Goal: Transaction & Acquisition: Purchase product/service

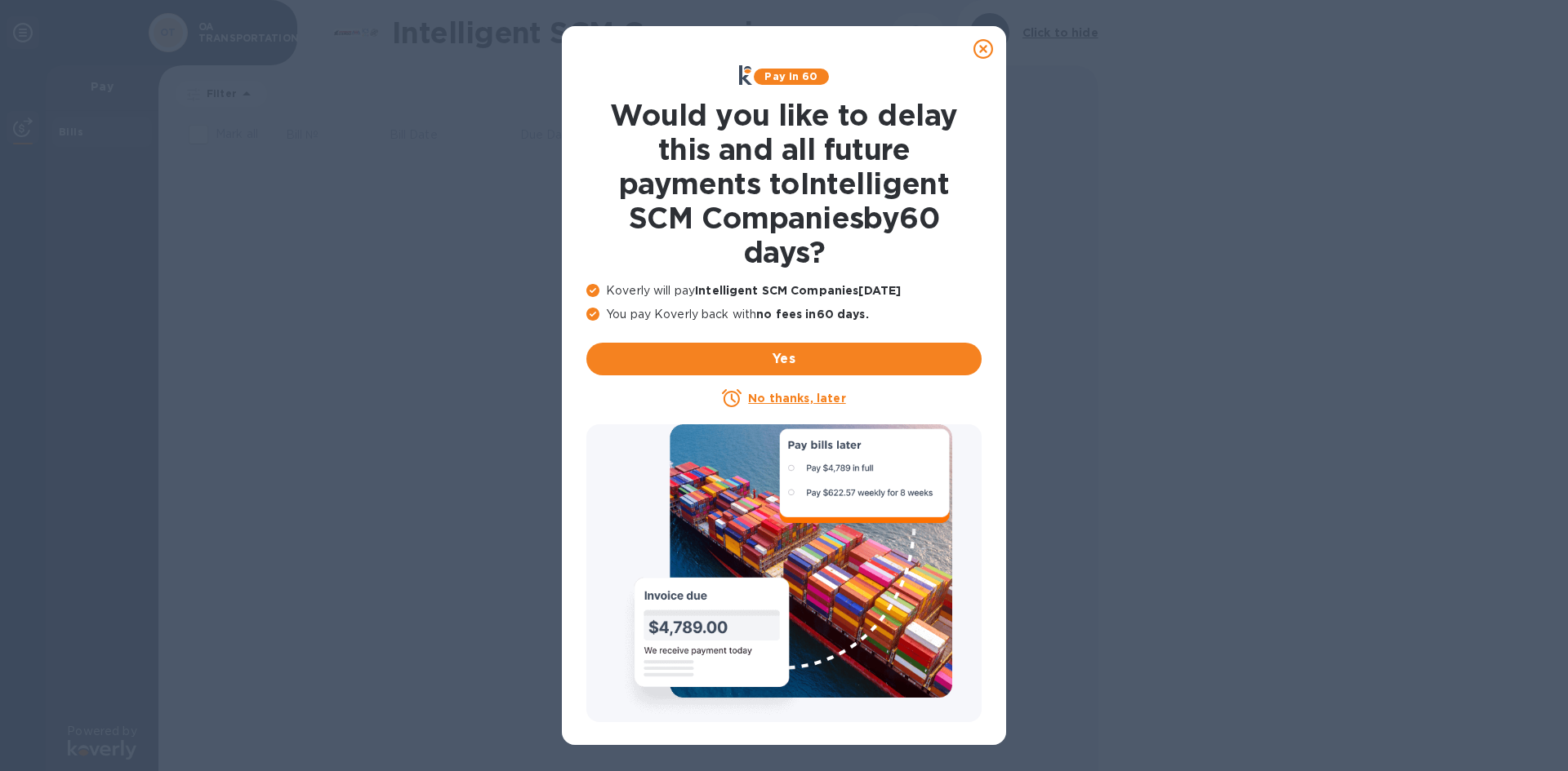
click at [989, 49] on icon at bounding box center [983, 49] width 20 height 20
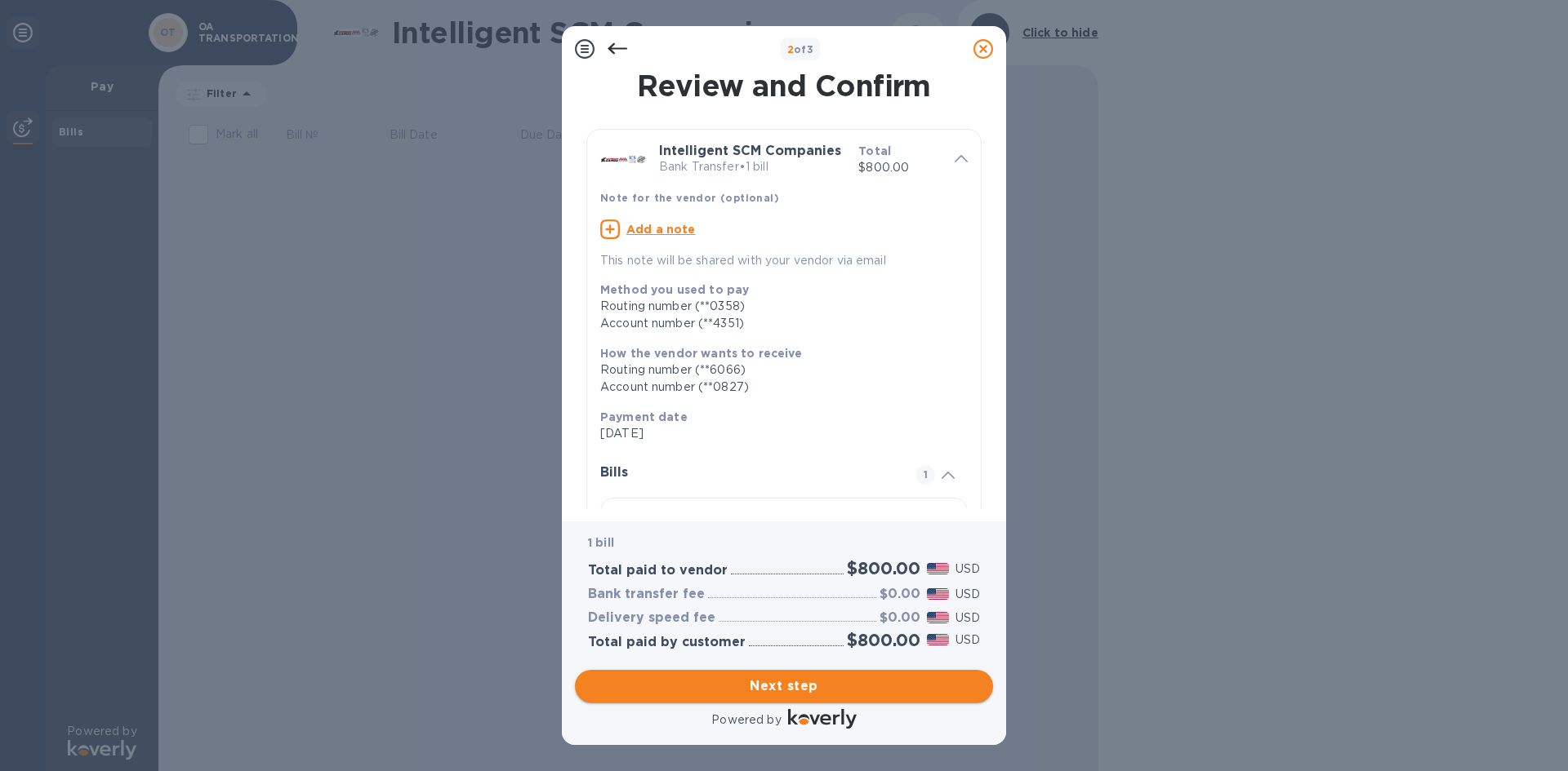
click at [818, 679] on span "Next step" at bounding box center [784, 686] width 392 height 20
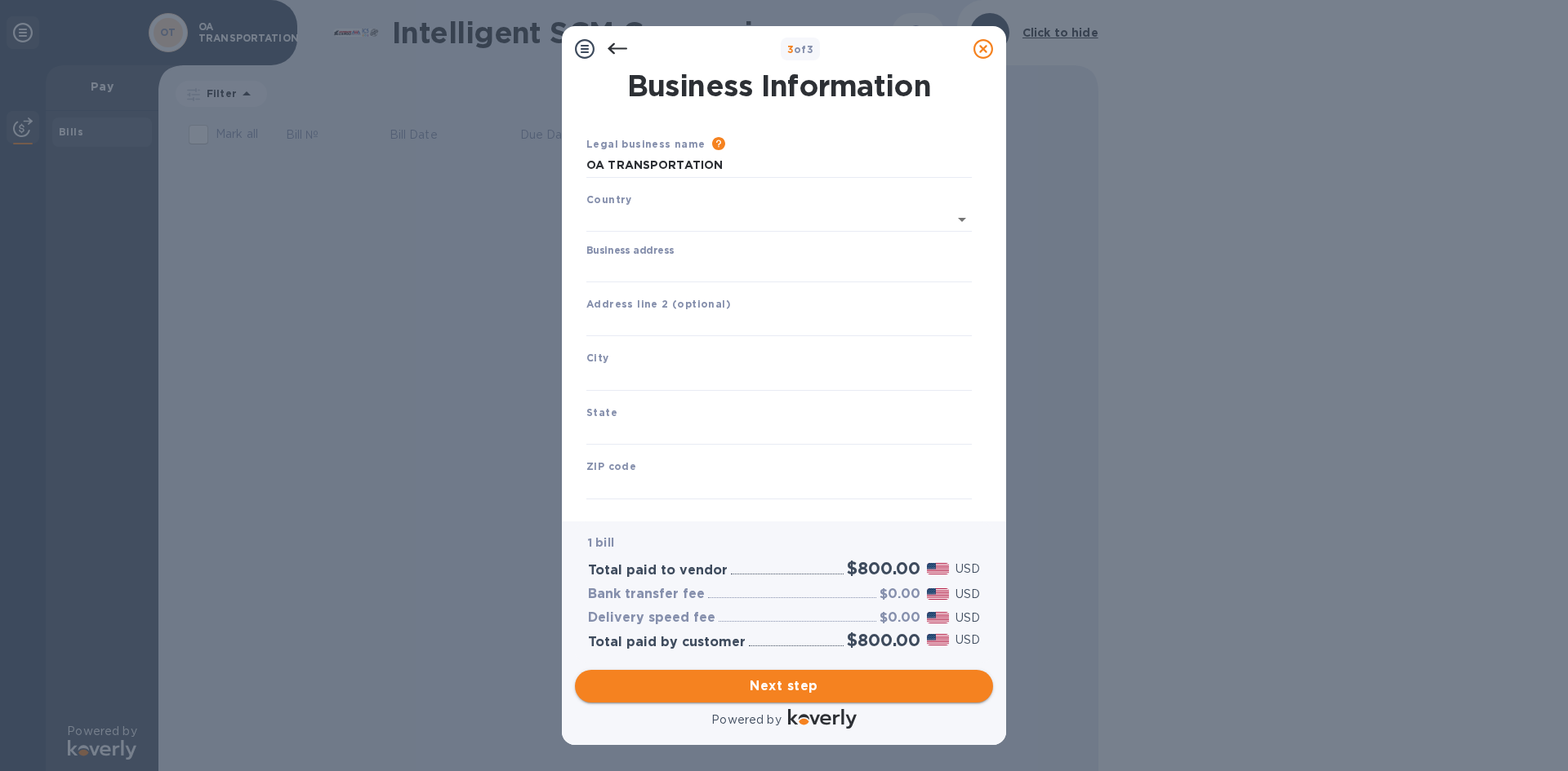
type input "[GEOGRAPHIC_DATA]"
click at [743, 269] on input "Business address" at bounding box center [779, 267] width 385 height 24
type input "PO Box 7928"
click at [677, 368] on input "text" at bounding box center [779, 376] width 385 height 24
click at [662, 368] on input "text" at bounding box center [779, 376] width 385 height 24
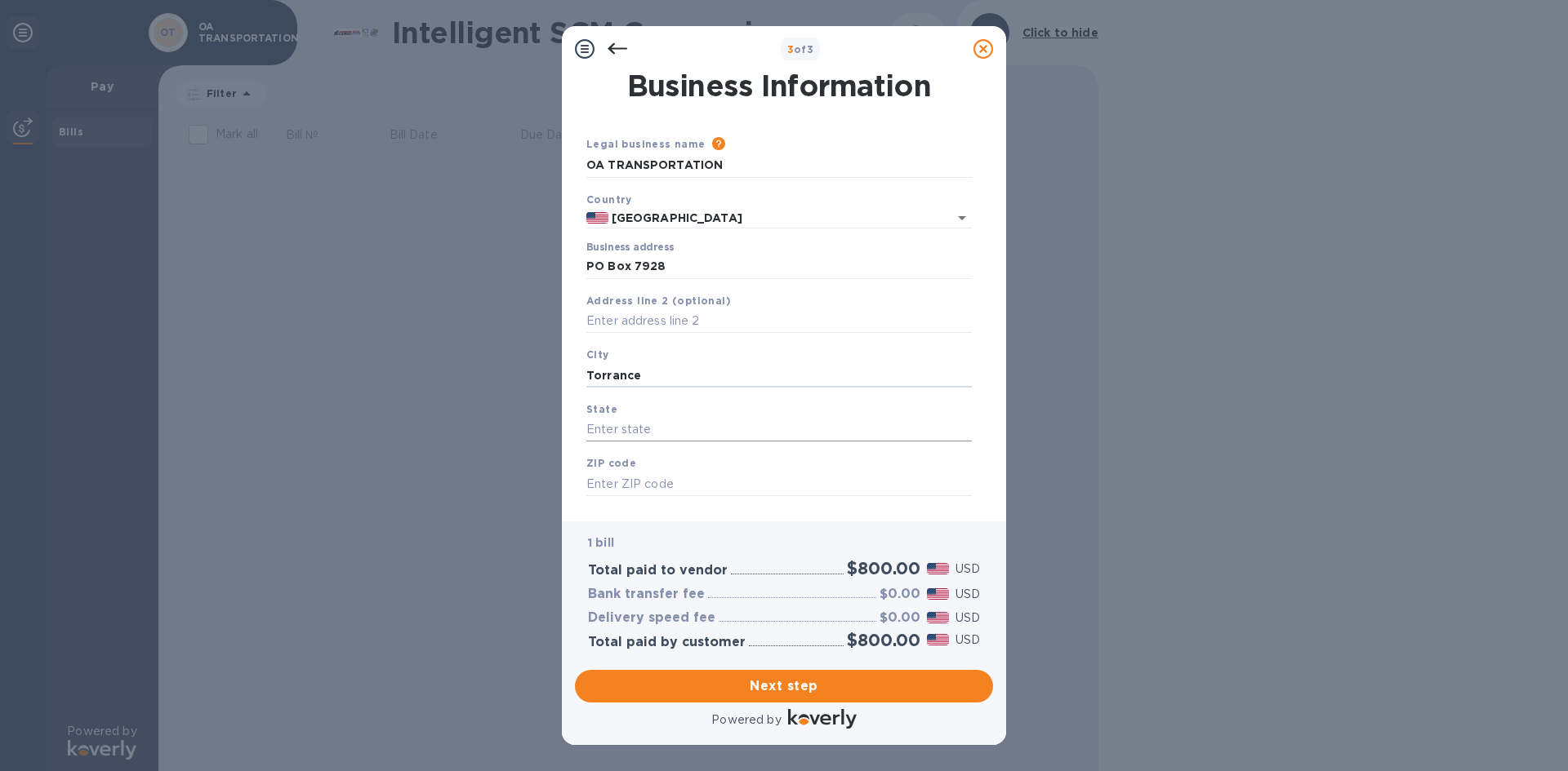
type input "Torrance"
click at [645, 426] on input "text" at bounding box center [779, 430] width 385 height 24
type input "CA"
click at [729, 473] on input "text" at bounding box center [779, 484] width 385 height 24
type input "90504"
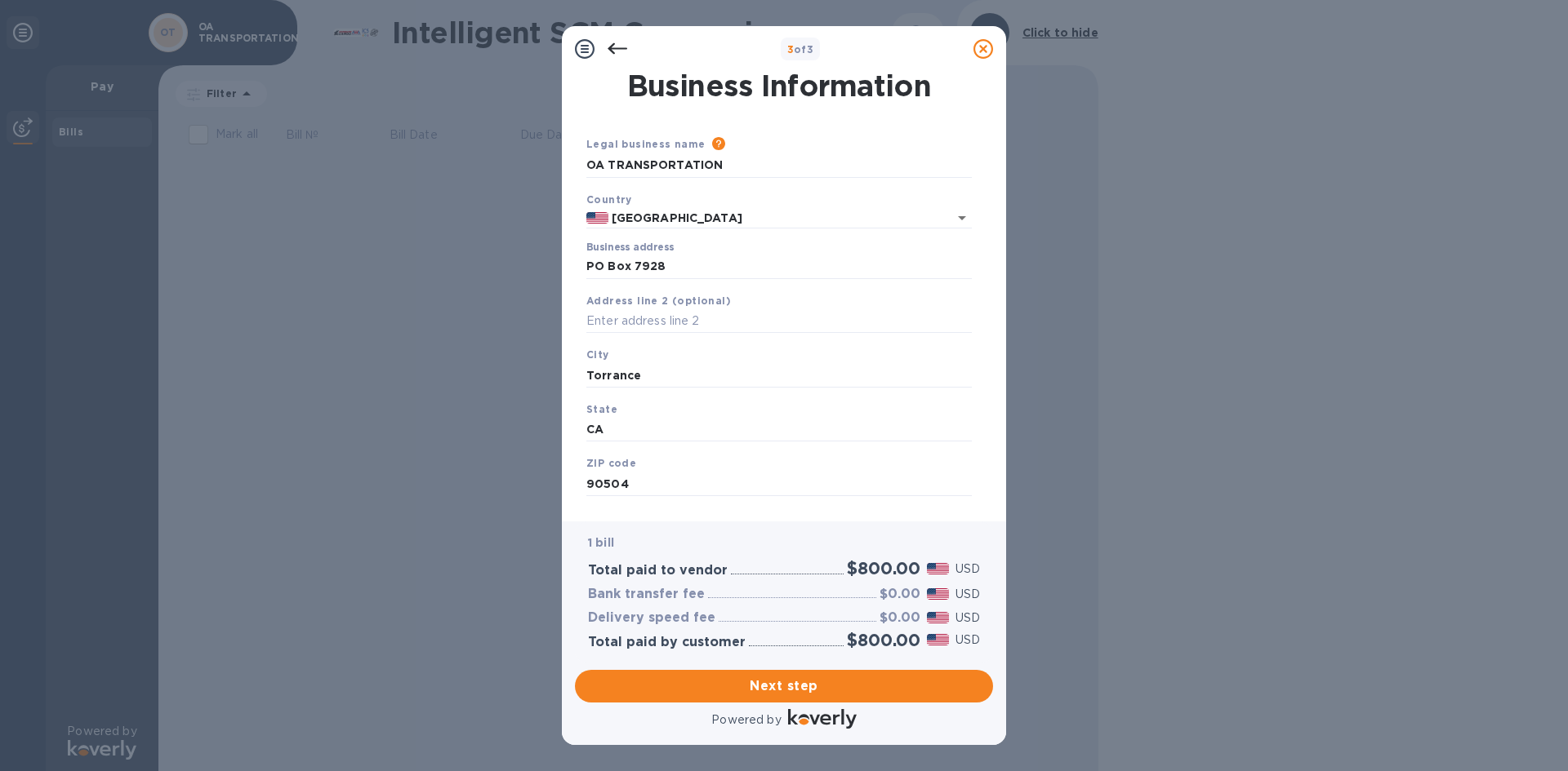
click at [826, 178] on div "Legal business name Please provide the legal name that appears on your SS-4 for…" at bounding box center [779, 156] width 398 height 55
click at [817, 164] on input "OA TRANSPORTATION" at bounding box center [779, 166] width 385 height 24
type input "OA TRANSPORTATION LLC"
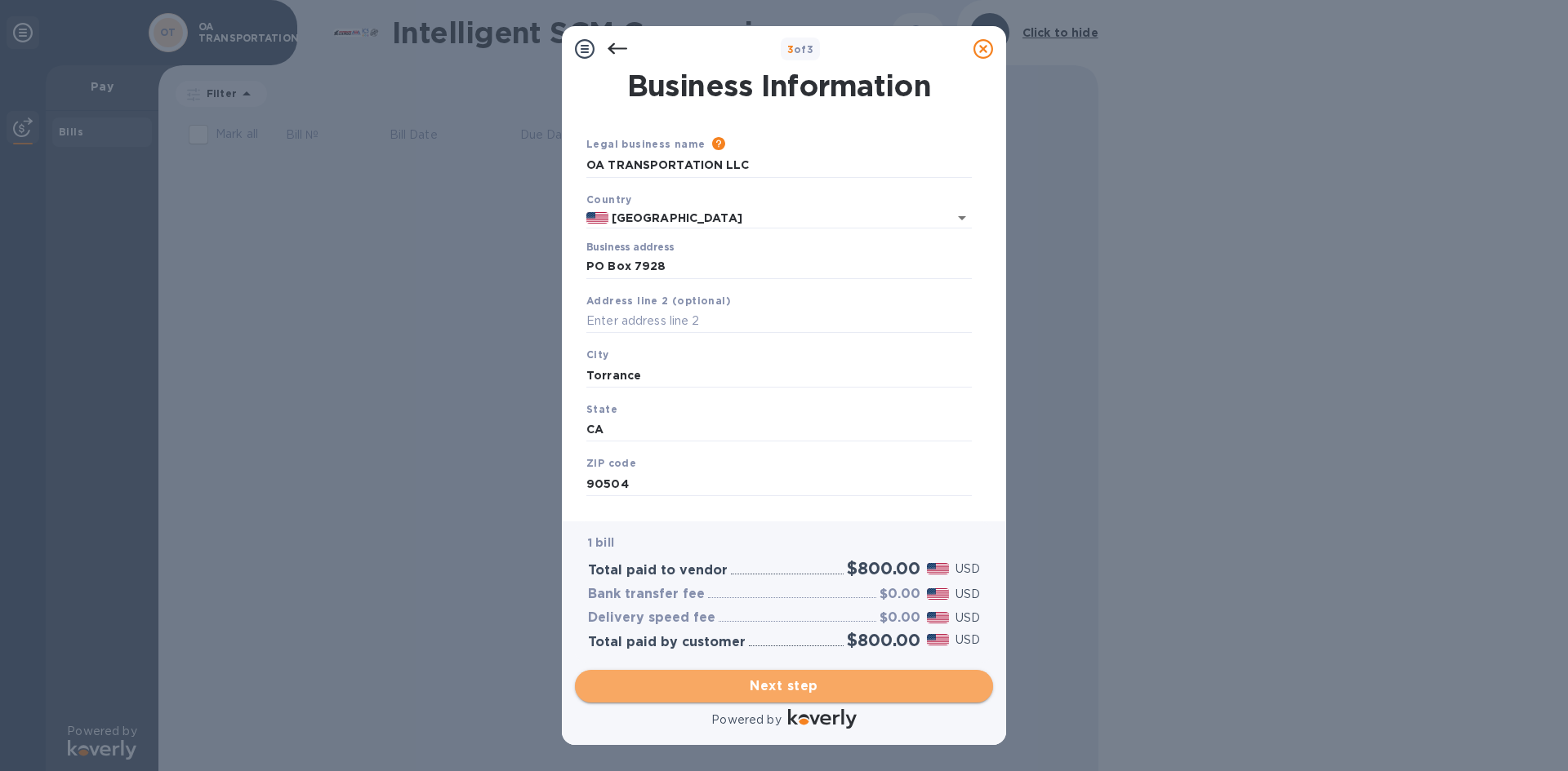
click at [759, 683] on span "Next step" at bounding box center [784, 686] width 392 height 20
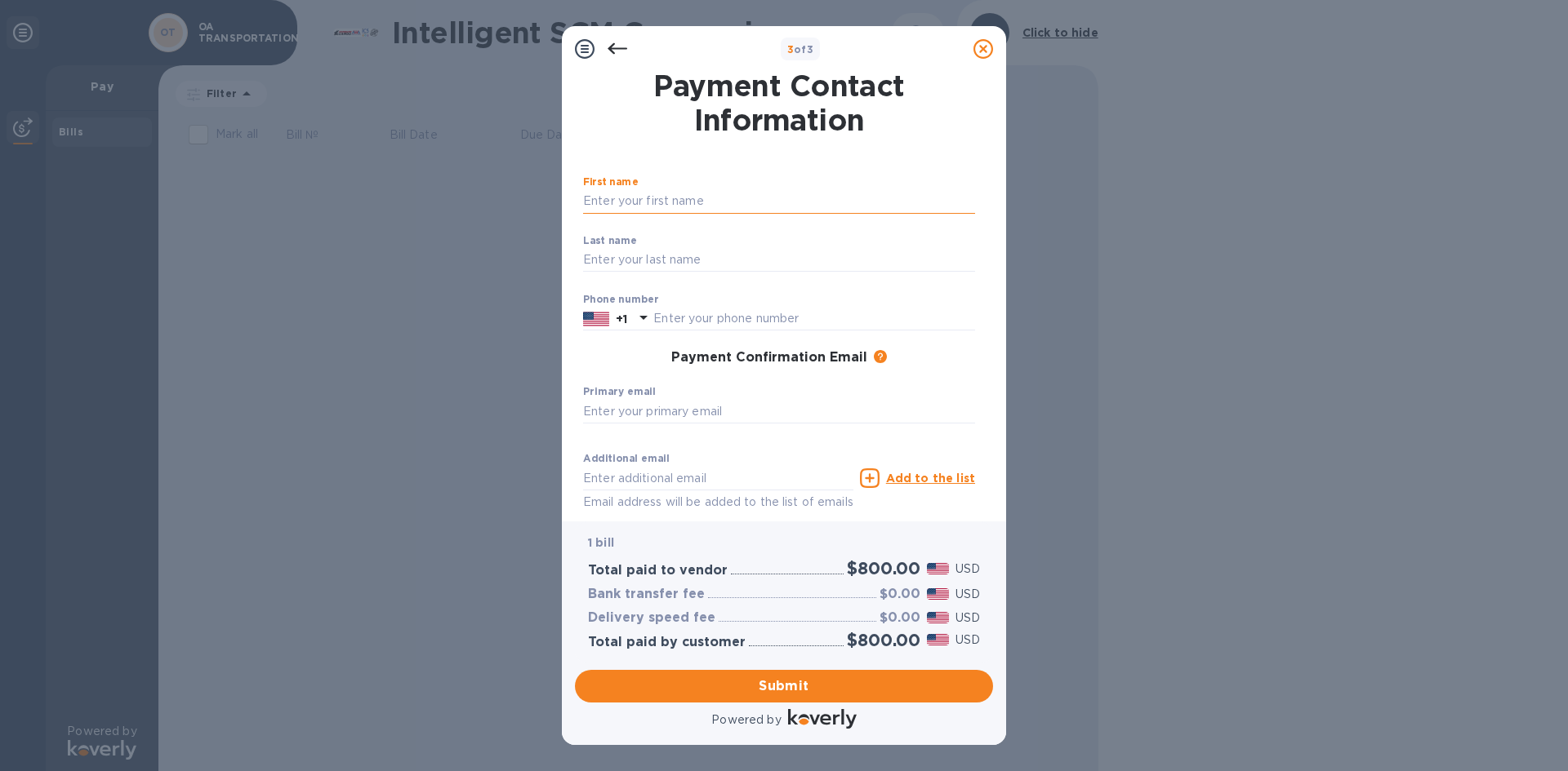
click at [720, 197] on input "text" at bounding box center [779, 201] width 392 height 24
type input "Oscar"
click at [685, 251] on input "text" at bounding box center [779, 260] width 392 height 24
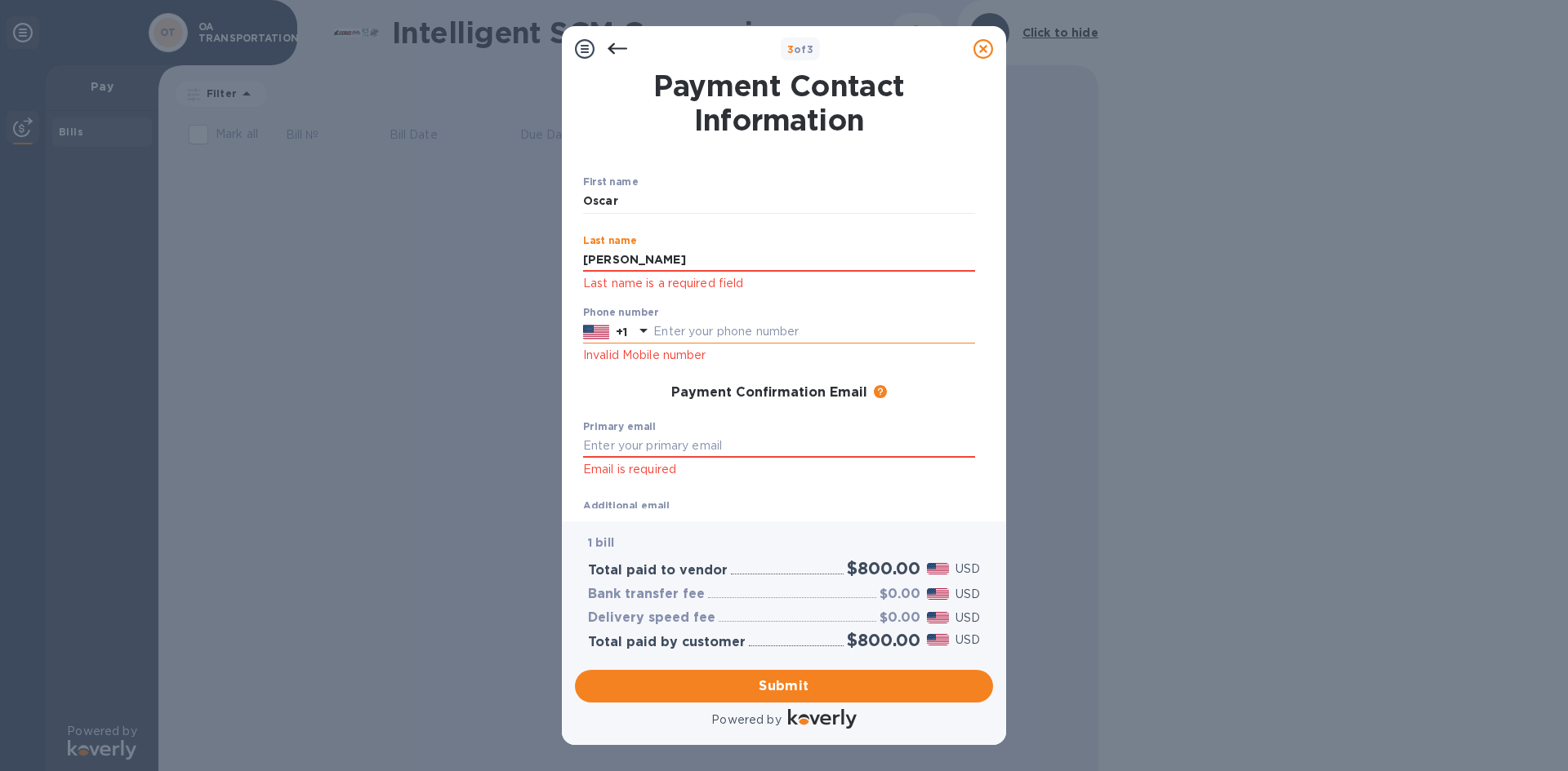
type input "[PERSON_NAME]"
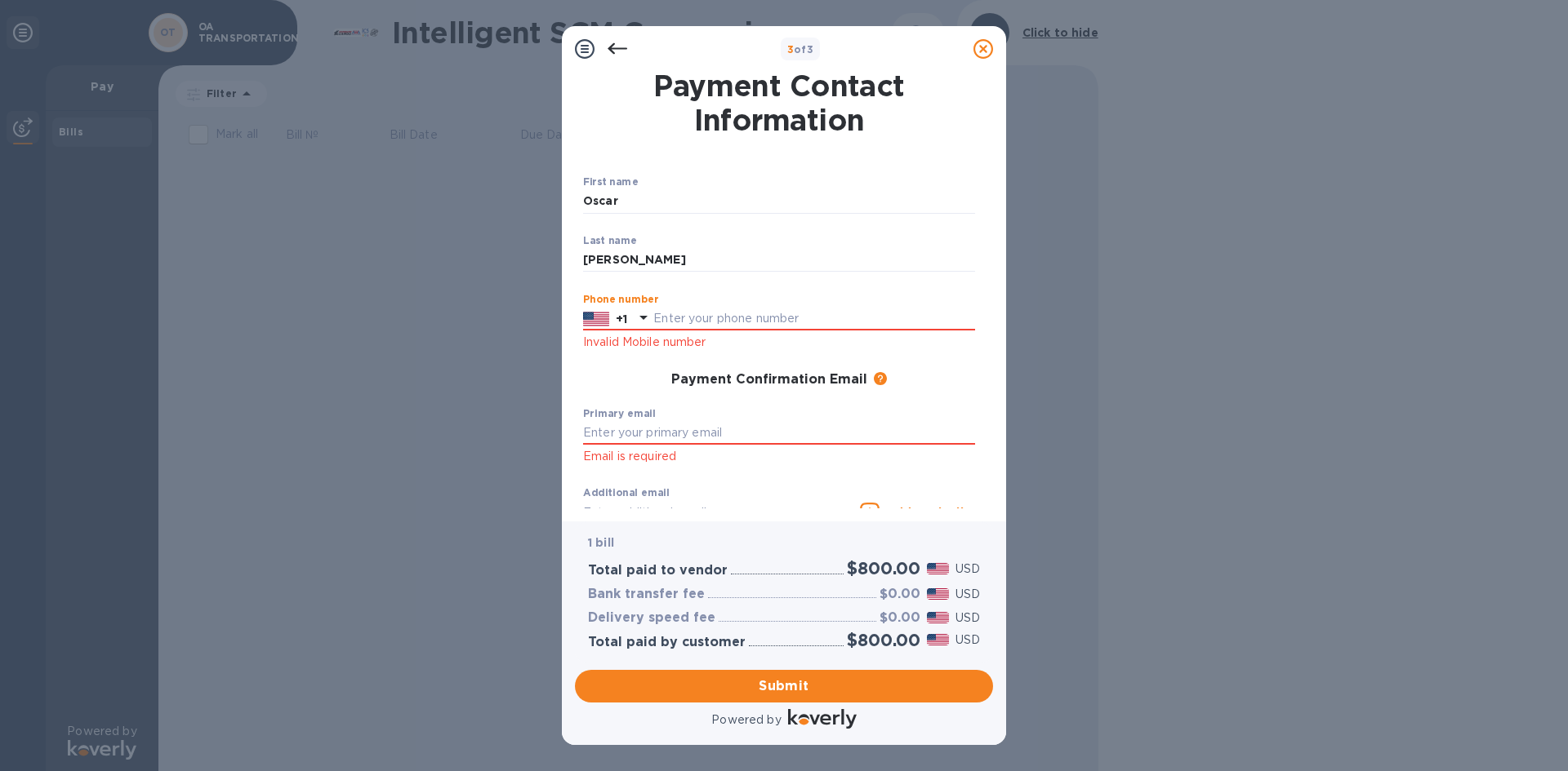
click at [721, 334] on div "Phone number +1 Invalid Mobile number" at bounding box center [779, 323] width 392 height 59
type input "3102187809"
click at [723, 431] on input "text" at bounding box center [779, 434] width 392 height 24
type input "[EMAIL_ADDRESS][DOMAIN_NAME]"
click at [702, 496] on div "Additional email Email address will be added to the list of emails" at bounding box center [718, 516] width 270 height 59
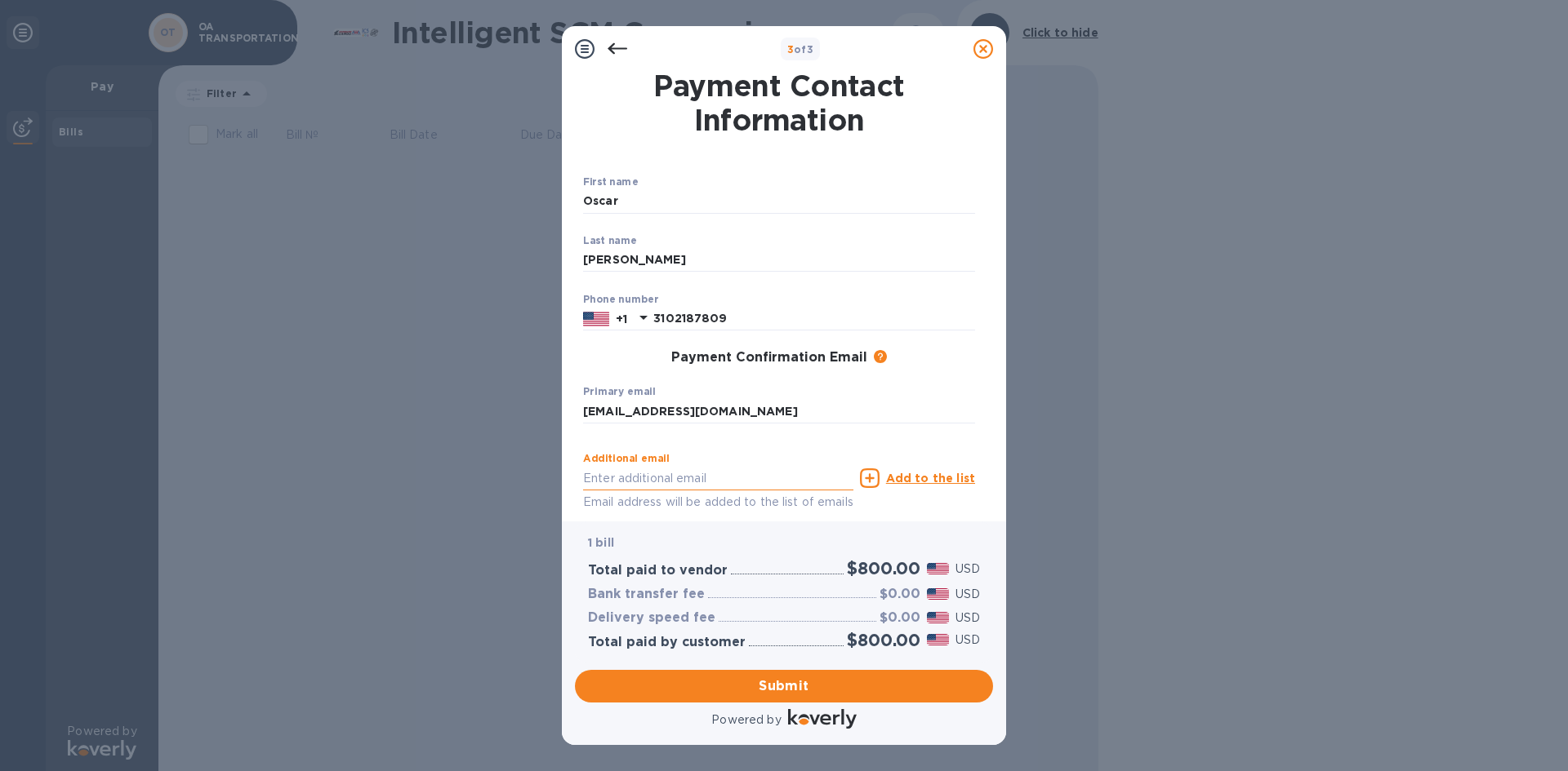
click at [694, 473] on input "text" at bounding box center [718, 479] width 270 height 24
type input "[EMAIL_ADDRESS][DOMAIN_NAME]"
click at [754, 693] on span "Submit" at bounding box center [784, 686] width 392 height 20
